Goal: Task Accomplishment & Management: Manage account settings

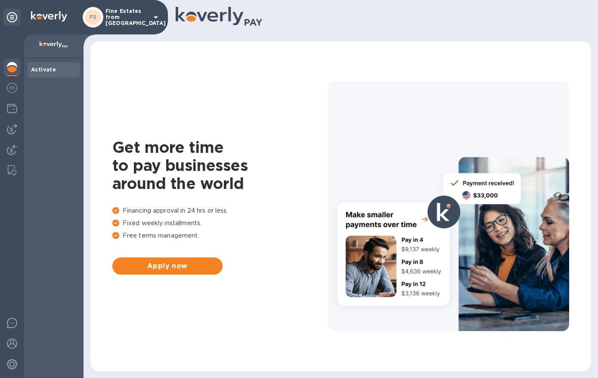
click at [117, 14] on p "Fine Estates from [GEOGRAPHIC_DATA]" at bounding box center [126, 17] width 43 height 18
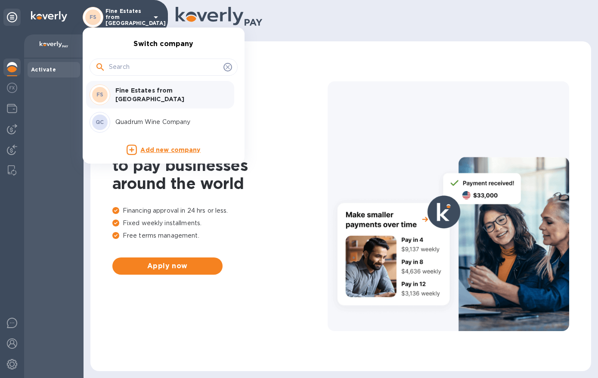
click at [133, 123] on p "Quadrum Wine Company" at bounding box center [169, 122] width 108 height 9
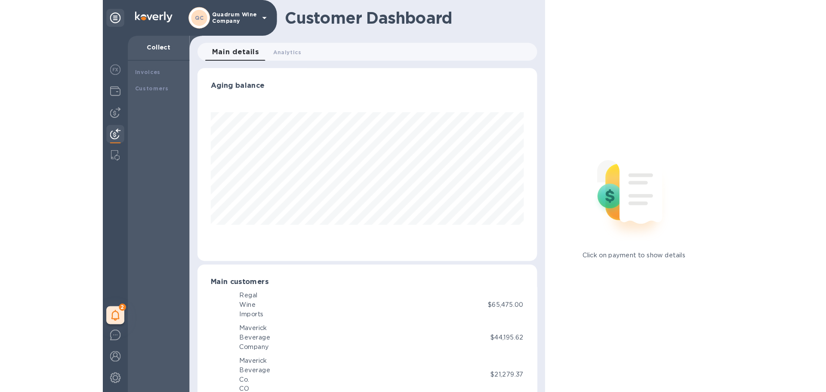
scroll to position [186, 324]
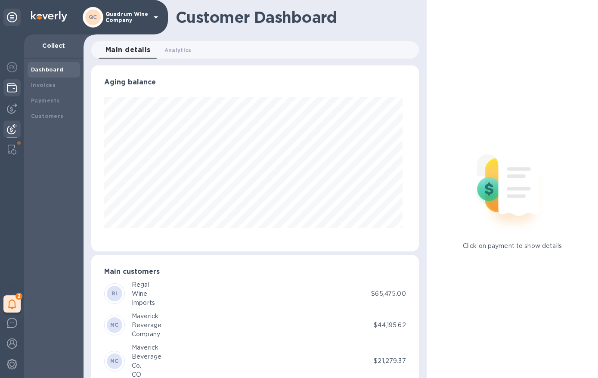
click at [6, 89] on div at bounding box center [11, 88] width 17 height 19
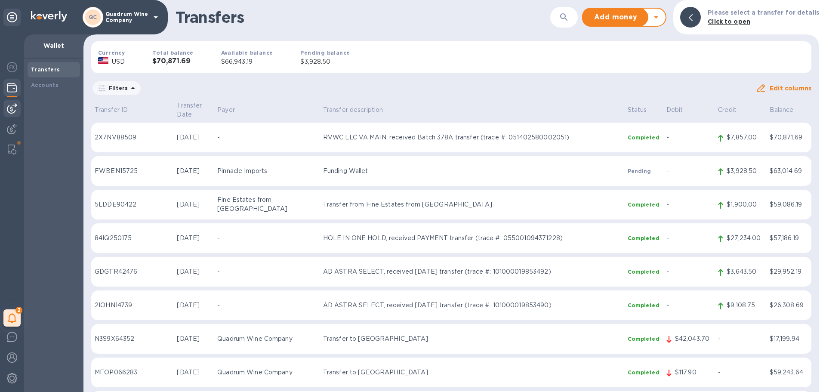
drag, startPoint x: 6, startPoint y: 129, endPoint x: 14, endPoint y: 113, distance: 17.7
click at [7, 129] on div at bounding box center [11, 130] width 17 height 19
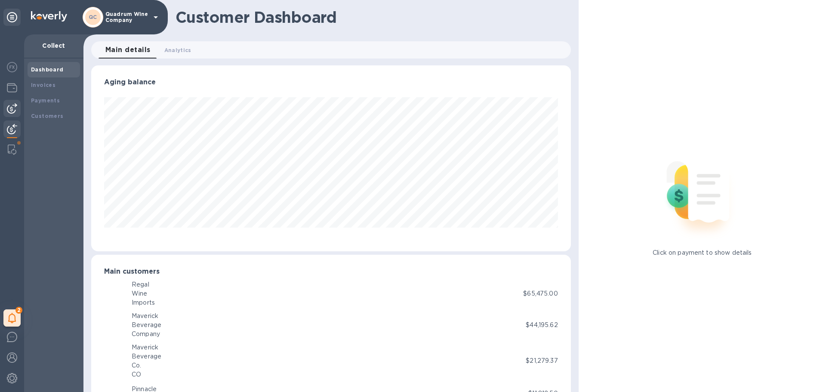
scroll to position [430257, 429966]
drag, startPoint x: 59, startPoint y: 89, endPoint x: 85, endPoint y: 102, distance: 28.7
click at [59, 89] on div "Invoices" at bounding box center [54, 85] width 46 height 9
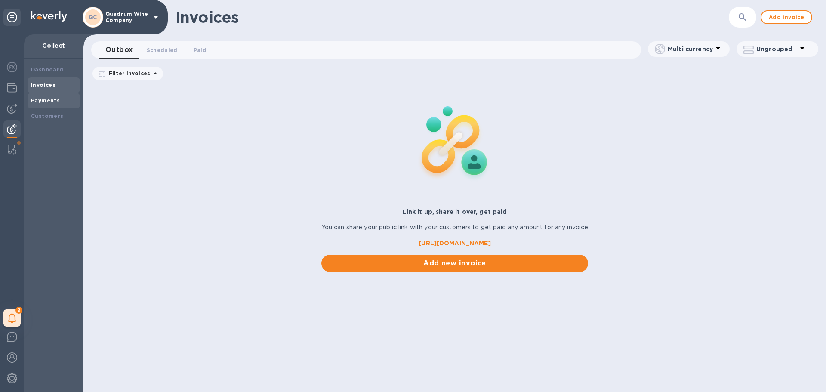
click at [34, 100] on b "Payments" at bounding box center [45, 100] width 29 height 6
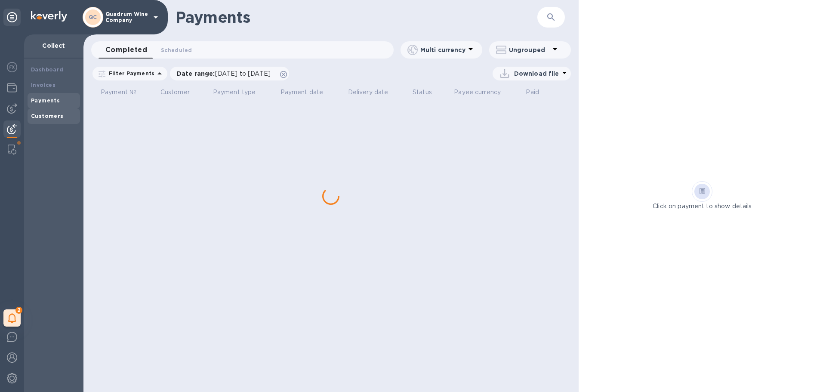
click at [46, 116] on b "Customers" at bounding box center [47, 116] width 33 height 6
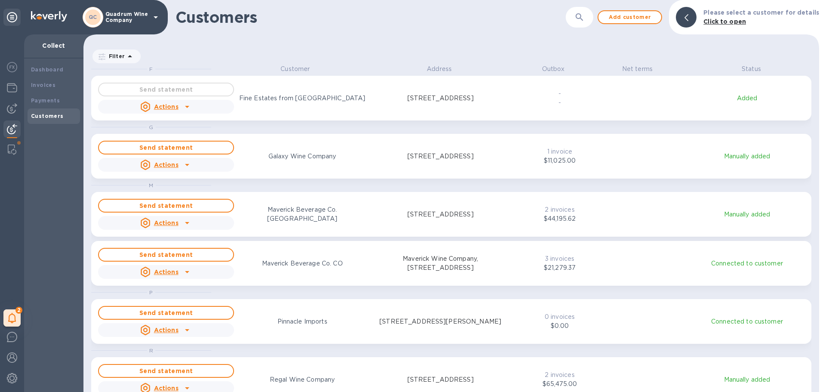
scroll to position [321, 733]
click at [3, 107] on div "2 My tasks" at bounding box center [12, 213] width 24 height 358
click at [8, 109] on img at bounding box center [12, 108] width 10 height 10
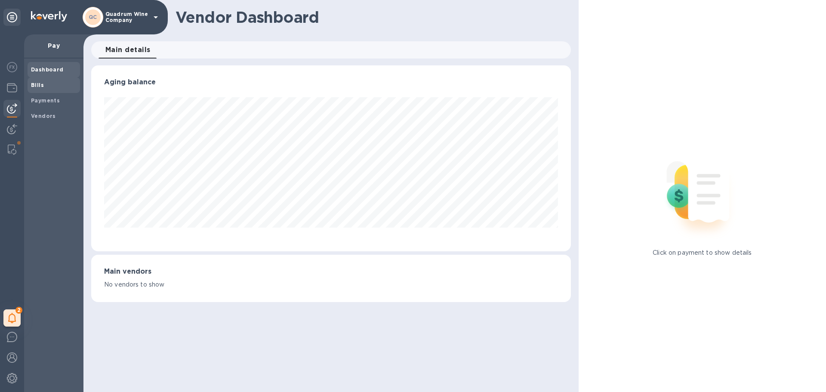
scroll to position [186, 480]
click at [47, 99] on b "Payments" at bounding box center [45, 100] width 29 height 6
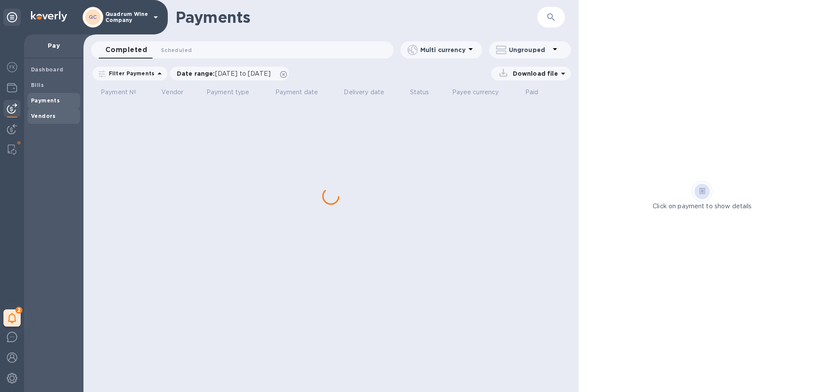
click at [46, 113] on b "Vendors" at bounding box center [43, 116] width 25 height 6
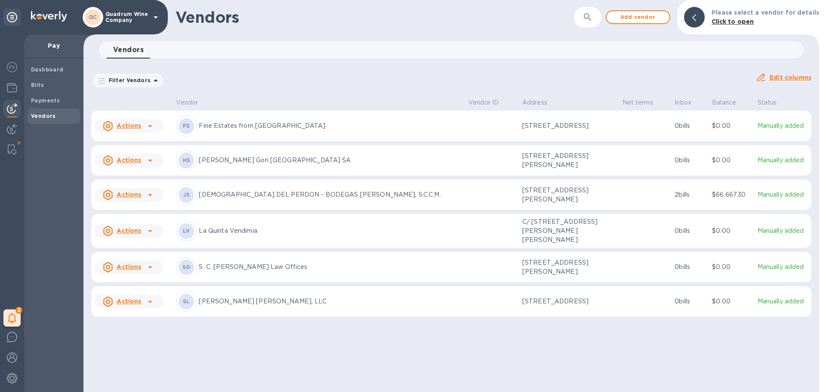
click at [279, 196] on p "[DEMOGRAPHIC_DATA] DEL PERDON - BODEGAS [PERSON_NAME], S.C.C.M." at bounding box center [330, 194] width 263 height 9
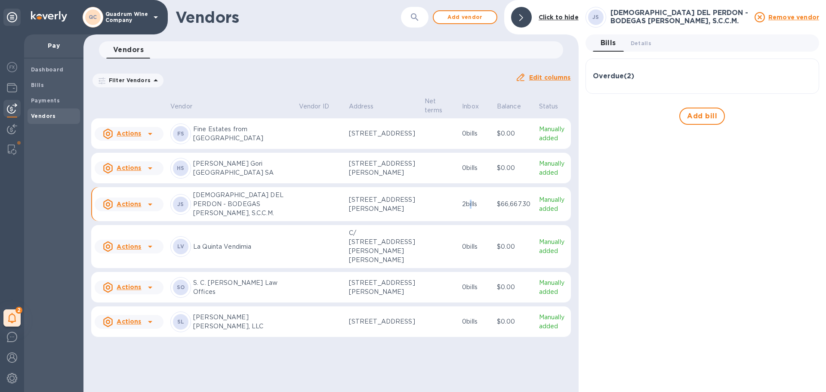
click at [462, 209] on p "2 bills" at bounding box center [476, 204] width 28 height 9
click at [380, 213] on p "[STREET_ADDRESS][PERSON_NAME]" at bounding box center [383, 204] width 69 height 18
click at [349, 213] on p "[STREET_ADDRESS][PERSON_NAME]" at bounding box center [383, 204] width 69 height 18
click at [597, 86] on div "Overdue ( 2 )" at bounding box center [702, 76] width 219 height 21
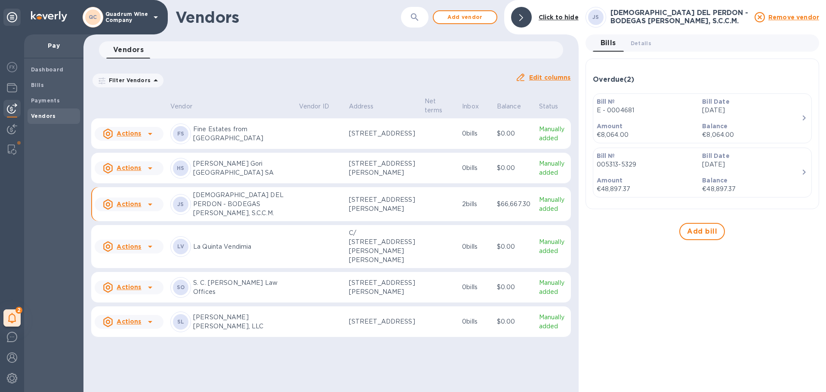
click at [597, 173] on div "Amount €48,897.37" at bounding box center [647, 185] width 106 height 25
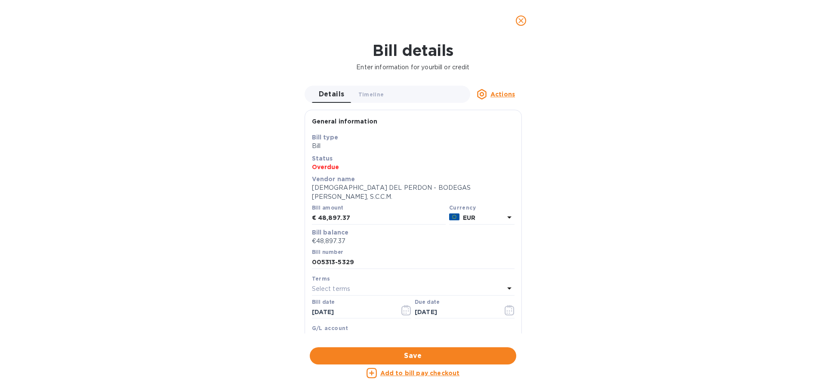
click at [350, 237] on p "€48,897.37" at bounding box center [413, 241] width 203 height 9
click at [338, 237] on p "€48,897.37" at bounding box center [413, 241] width 203 height 9
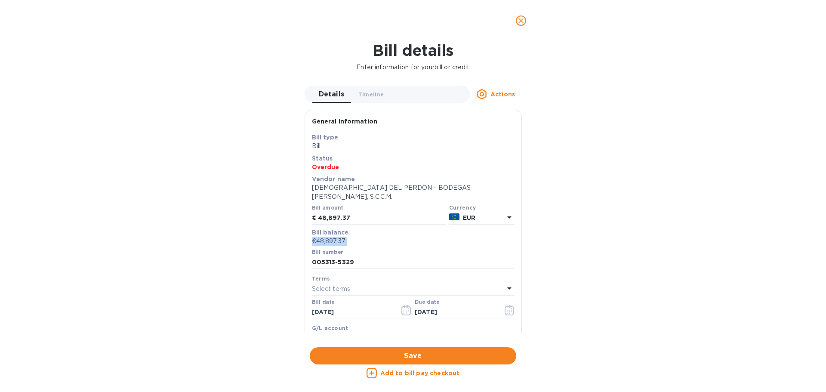
click at [510, 90] on p "Actions" at bounding box center [503, 94] width 25 height 9
click at [433, 78] on div at bounding box center [413, 196] width 826 height 392
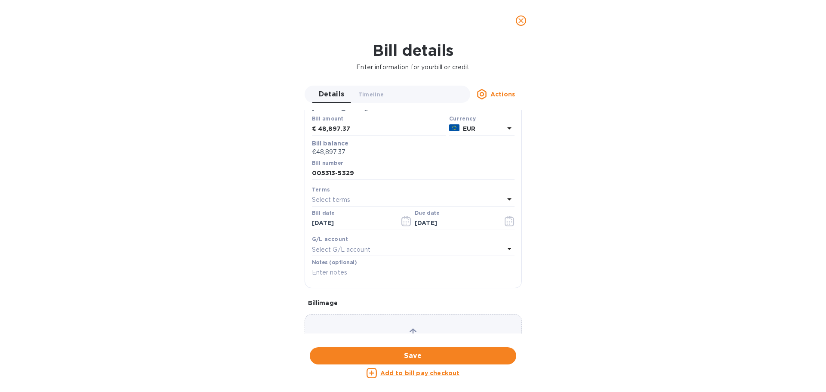
scroll to position [80, 0]
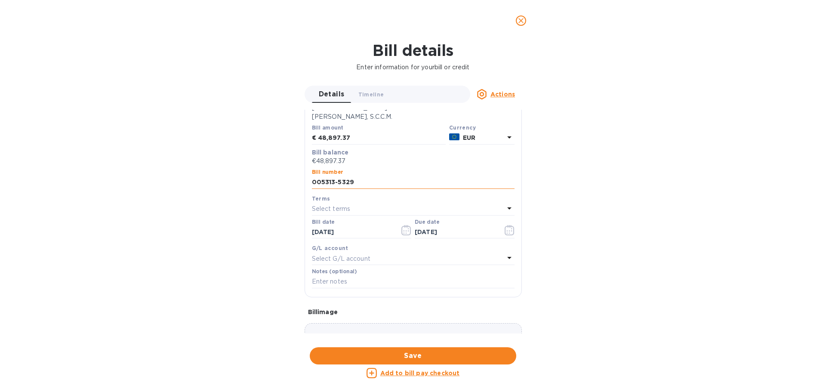
click at [343, 176] on input "005313-5329" at bounding box center [413, 182] width 203 height 13
click at [342, 132] on input "48,897.37" at bounding box center [382, 138] width 128 height 13
click at [353, 132] on input "48,897.37" at bounding box center [382, 138] width 128 height 13
drag, startPoint x: 353, startPoint y: 127, endPoint x: 315, endPoint y: 129, distance: 38.8
click at [315, 132] on div "€ 48,897.37" at bounding box center [379, 138] width 134 height 13
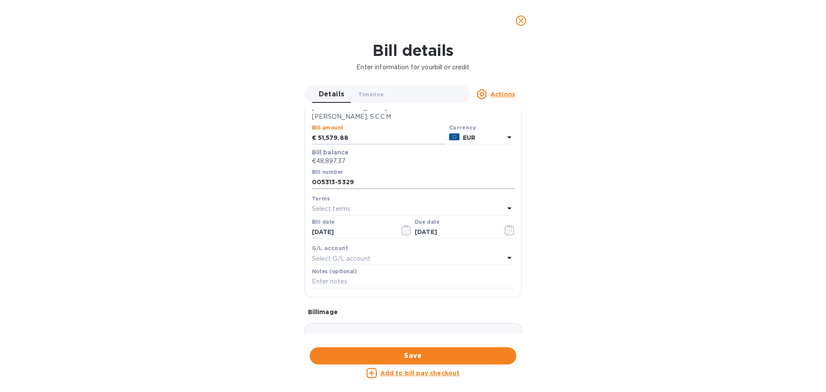
type input "51,579.88"
click at [323, 176] on input "005313-5329" at bounding box center [413, 182] width 203 height 13
click at [365, 176] on input "005313-5329" at bounding box center [413, 182] width 203 height 13
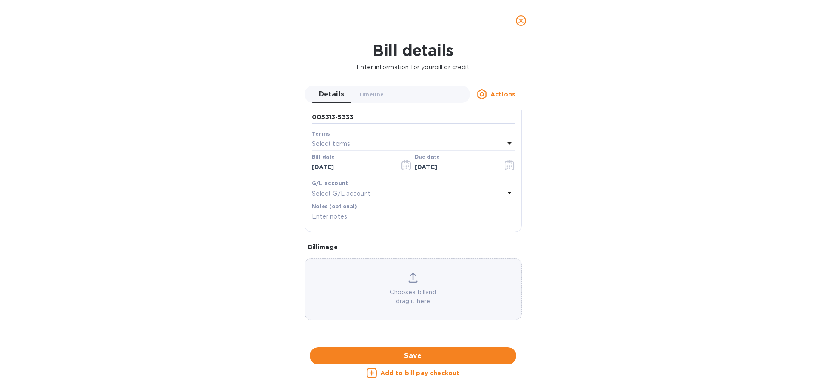
scroll to position [0, 0]
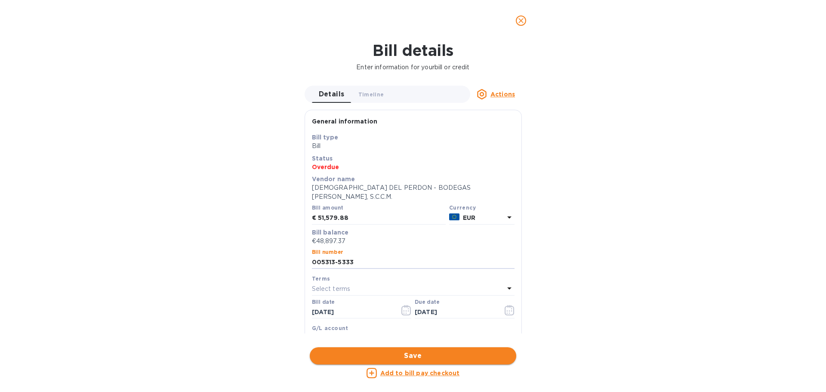
type input "005313-5333"
click at [369, 356] on span "Save" at bounding box center [413, 356] width 193 height 10
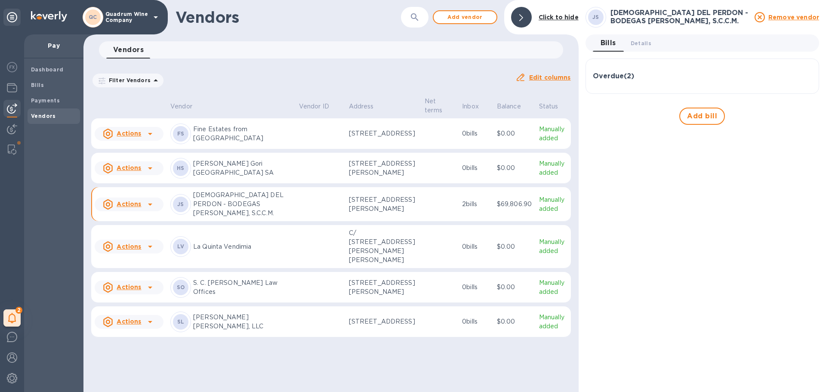
click at [296, 221] on td at bounding box center [321, 204] width 50 height 34
click at [396, 213] on p "[STREET_ADDRESS][PERSON_NAME]" at bounding box center [383, 204] width 69 height 18
click at [44, 90] on div "Bills" at bounding box center [54, 84] width 53 height 15
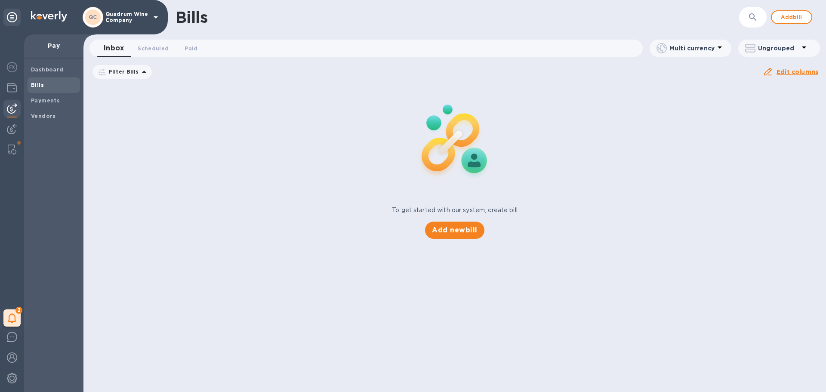
click at [167, 122] on div "To get started with our system, create bill Add new bill" at bounding box center [455, 161] width 750 height 162
drag, startPoint x: 206, startPoint y: 193, endPoint x: 214, endPoint y: 195, distance: 8.3
click at [206, 193] on div "To get started with our system, create bill Add new bill" at bounding box center [455, 161] width 750 height 162
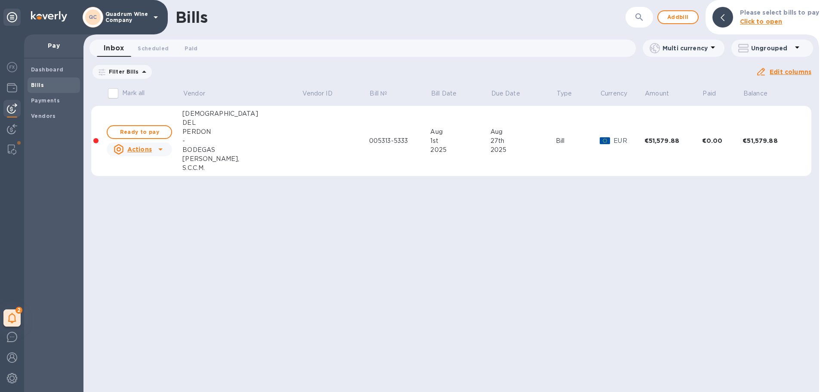
click at [556, 156] on td "Bill" at bounding box center [578, 141] width 44 height 71
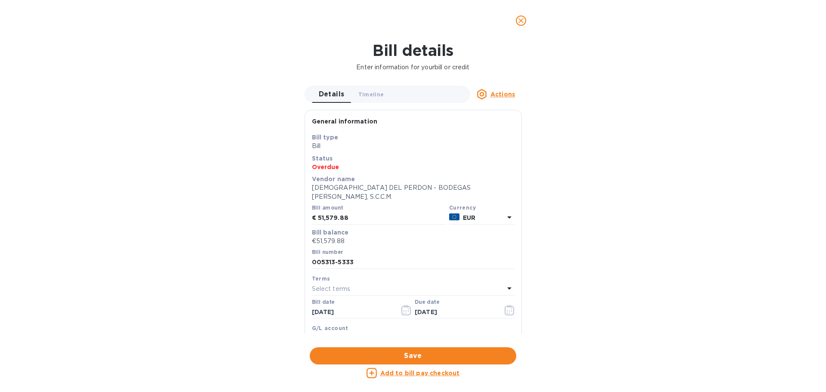
click at [417, 375] on u "Add to bill pay checkout" at bounding box center [421, 373] width 80 height 7
checkbox input "true"
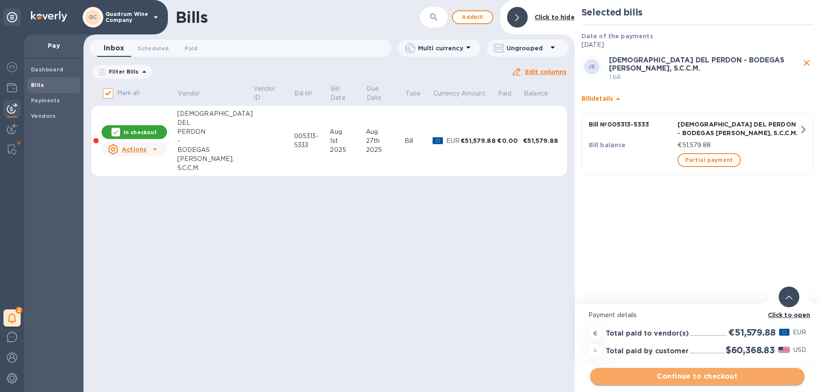
click at [597, 376] on span "Continue to checkout" at bounding box center [697, 376] width 201 height 10
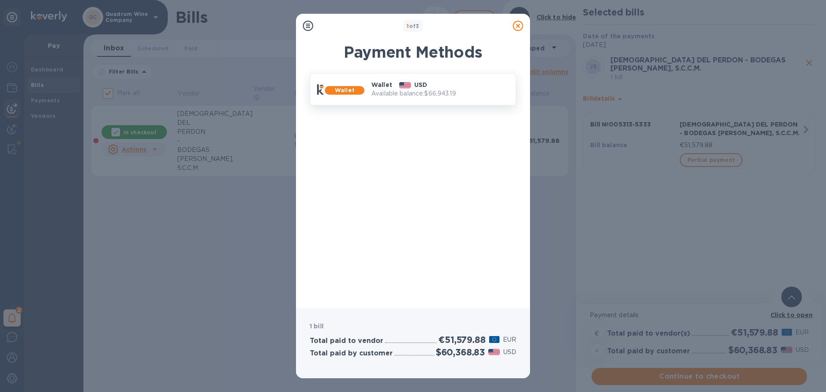
click at [416, 86] on p "USD" at bounding box center [421, 84] width 13 height 9
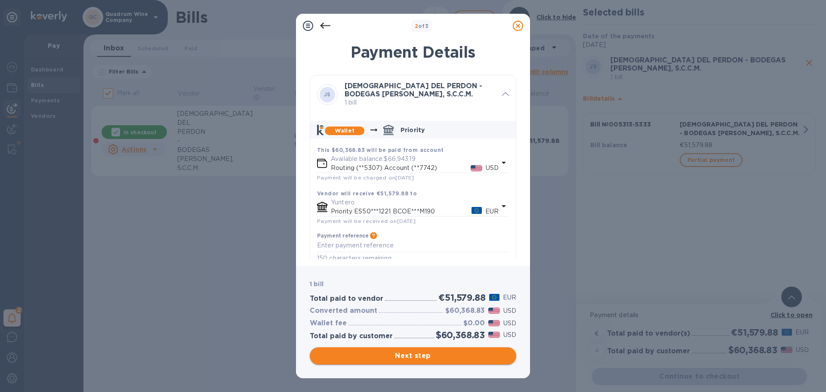
click at [411, 356] on span "Next step" at bounding box center [413, 356] width 193 height 10
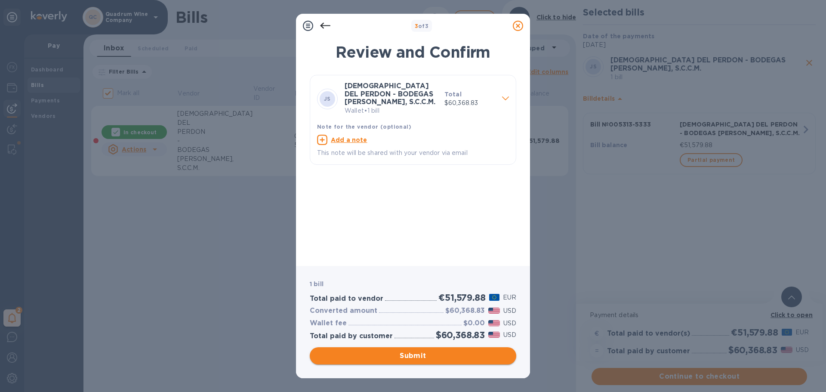
click at [421, 356] on span "Submit" at bounding box center [413, 356] width 193 height 10
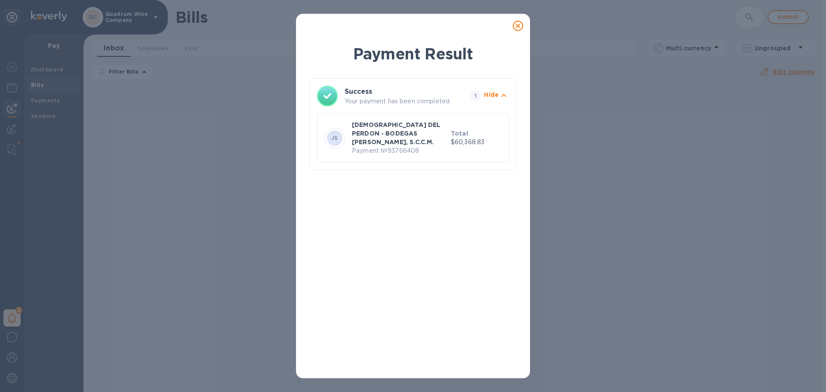
click at [371, 118] on div "JS [DEMOGRAPHIC_DATA] DEL PERDON - BODEGAS [PERSON_NAME], S.C.C.M. Payment № 93…" at bounding box center [413, 138] width 192 height 50
click at [407, 130] on p "[DEMOGRAPHIC_DATA] DEL PERDON - BODEGAS [PERSON_NAME], S.C.C.M." at bounding box center [400, 134] width 96 height 26
click at [500, 94] on icon "button" at bounding box center [504, 95] width 10 height 10
click at [411, 94] on h3 "Success" at bounding box center [399, 92] width 108 height 10
click at [502, 96] on icon "button" at bounding box center [504, 95] width 10 height 10
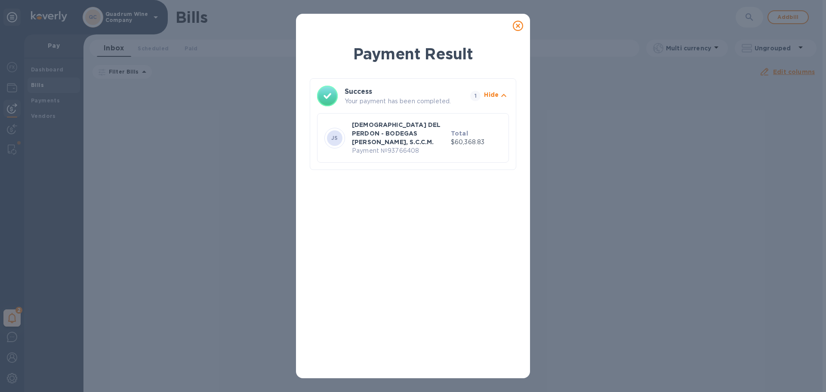
click at [365, 136] on p "[DEMOGRAPHIC_DATA] DEL PERDON - BODEGAS [PERSON_NAME], S.C.C.M." at bounding box center [400, 134] width 96 height 26
click at [518, 28] on icon at bounding box center [518, 26] width 10 height 10
